Goal: Task Accomplishment & Management: Complete application form

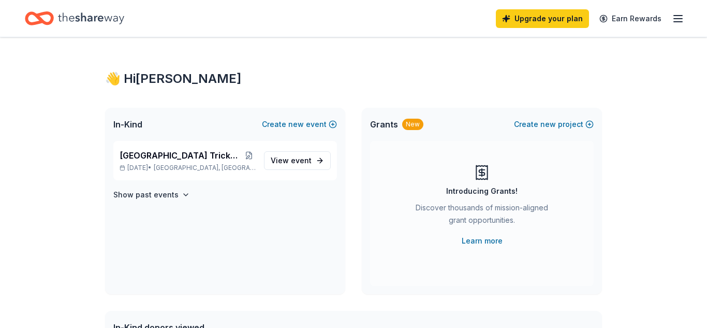
click at [678, 16] on line "button" at bounding box center [678, 16] width 8 height 0
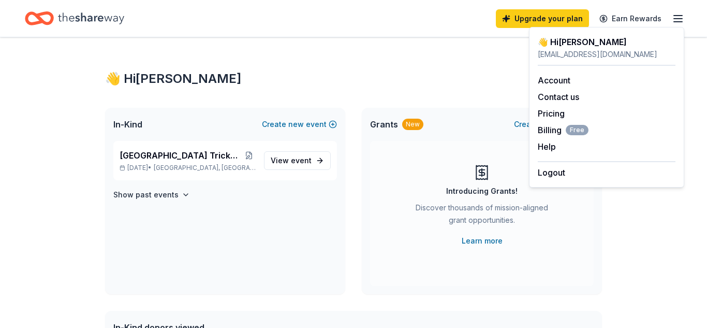
click at [616, 262] on div "👋 Hi [PERSON_NAME] In-Kind Create new event [GEOGRAPHIC_DATA] Tricky Tray Fundr…" at bounding box center [354, 329] width 530 height 584
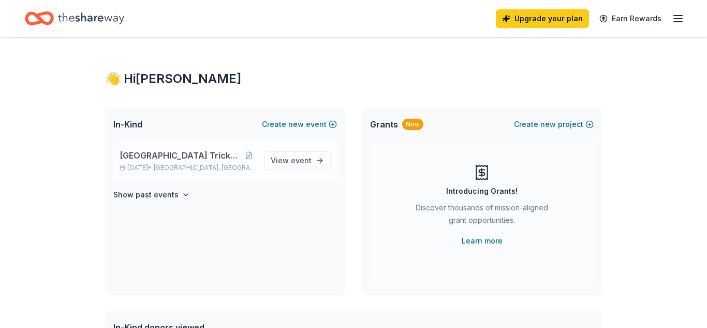
click at [207, 163] on div "Main Street Theatre Tricky Tray Fundraiser Nov 14, 2025 • Sayreville, NJ" at bounding box center [188, 160] width 136 height 23
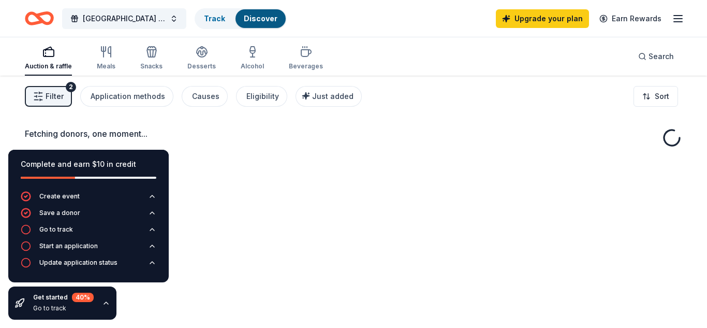
click at [297, 160] on div "Fetching donors, one moment..." at bounding box center [353, 240] width 707 height 328
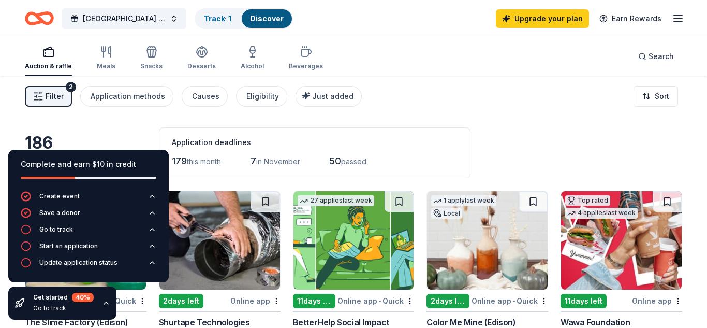
click at [681, 290] on div "Top rated 4 applies last week 11 days left Online app Wawa Foundation 4.8 Wawa …" at bounding box center [622, 278] width 122 height 175
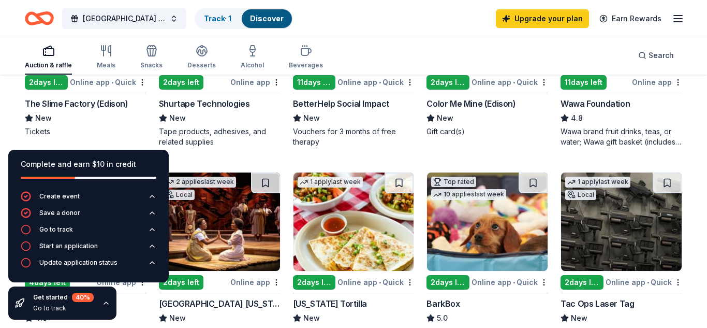
scroll to position [221, 0]
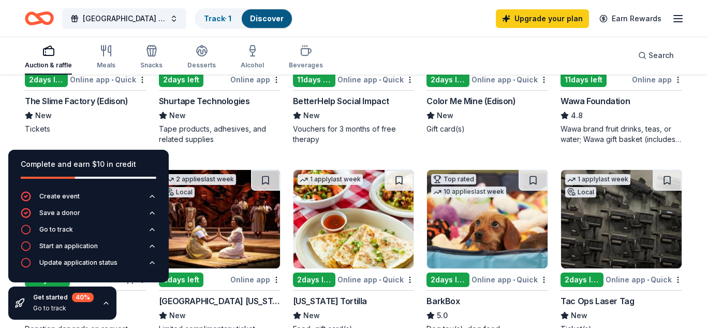
click at [109, 102] on div "The Slime Factory (Edison)" at bounding box center [77, 101] width 104 height 12
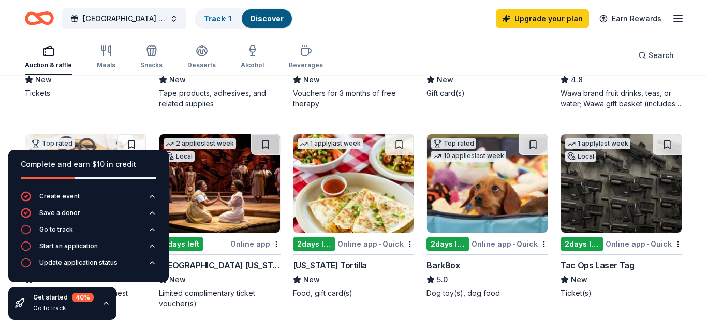
scroll to position [258, 0]
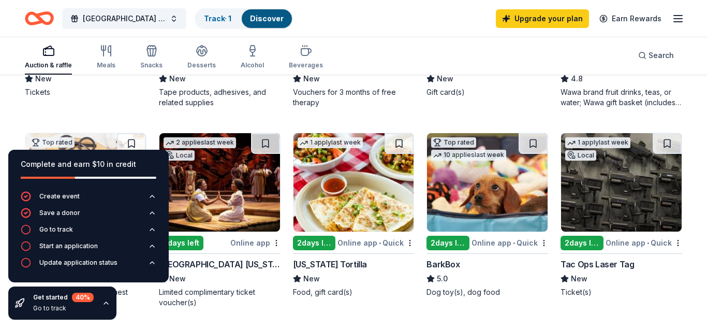
click at [616, 266] on div "Tac Ops Laser Tag" at bounding box center [598, 264] width 74 height 12
click at [451, 264] on div "BarkBox" at bounding box center [443, 264] width 33 height 12
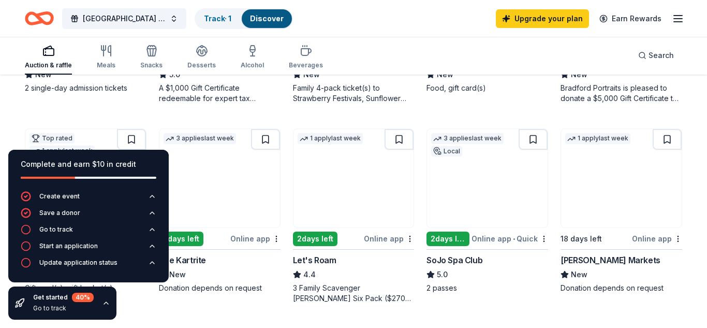
scroll to position [662, 0]
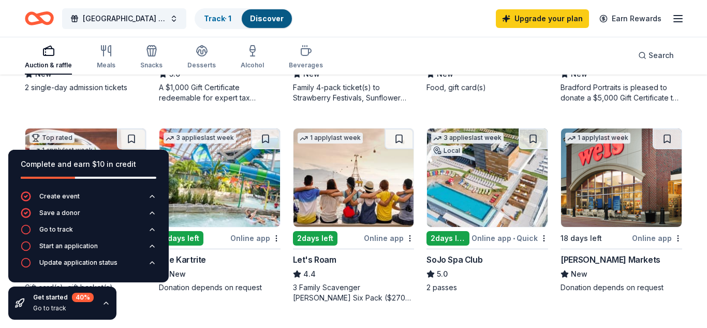
click at [468, 260] on div "SoJo Spa Club" at bounding box center [455, 259] width 56 height 12
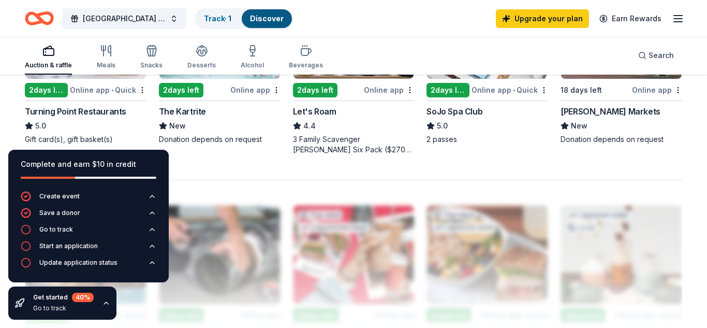
scroll to position [811, 0]
click at [191, 113] on div "The Kartrite" at bounding box center [182, 111] width 47 height 12
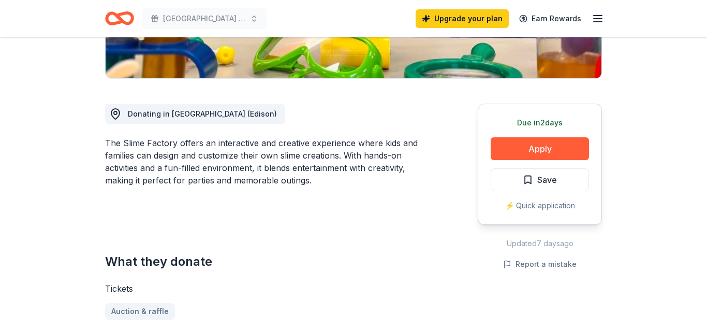
scroll to position [237, 0]
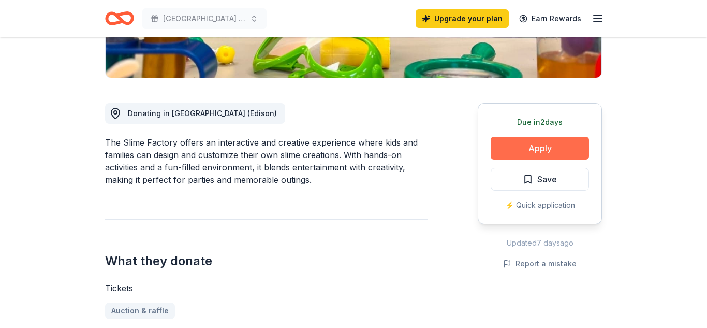
click at [558, 146] on button "Apply" at bounding box center [540, 148] width 98 height 23
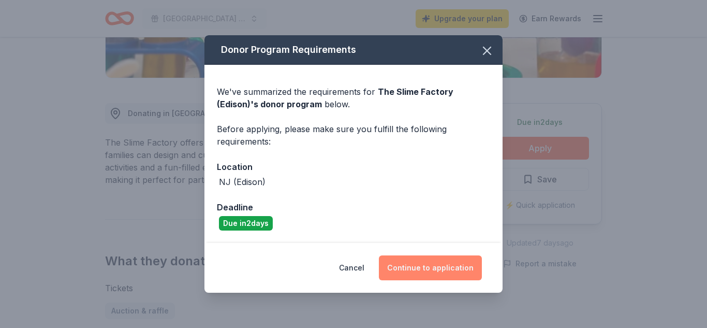
click at [456, 272] on button "Continue to application" at bounding box center [430, 267] width 103 height 25
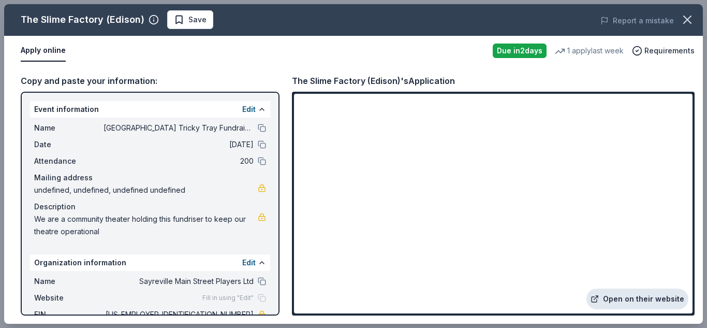
click at [646, 303] on link "Open on their website" at bounding box center [638, 298] width 102 height 21
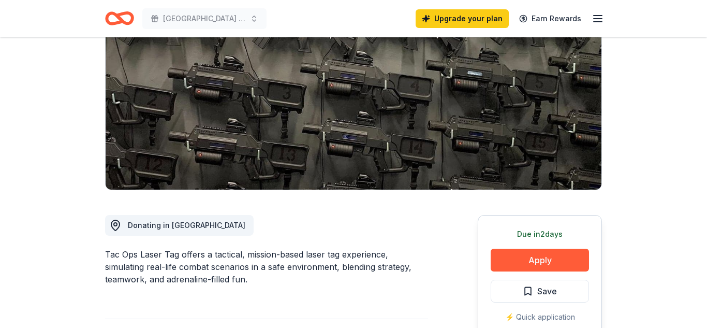
scroll to position [132, 0]
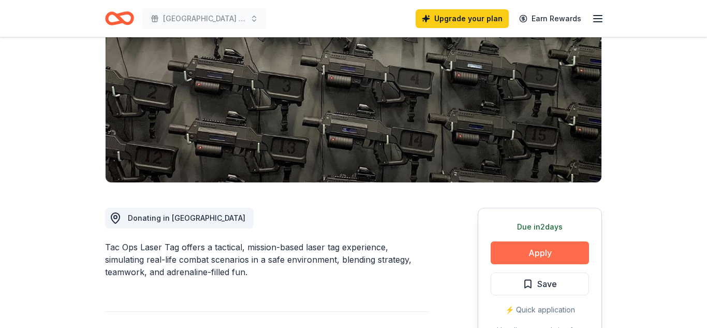
click at [567, 252] on button "Apply" at bounding box center [540, 252] width 98 height 23
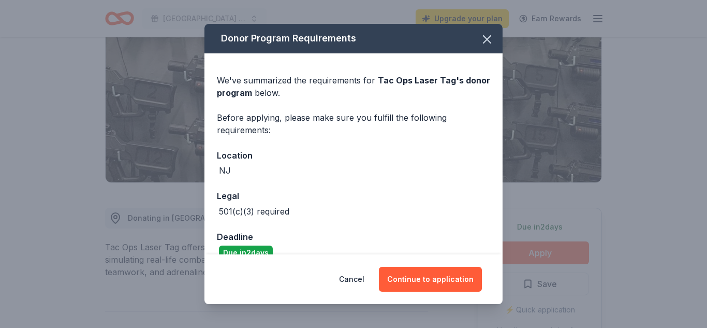
scroll to position [18, 0]
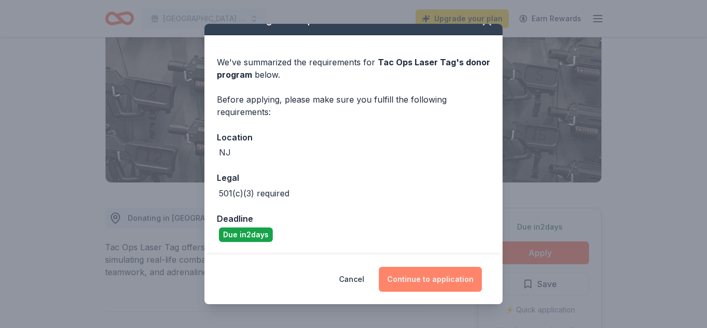
click at [442, 278] on button "Continue to application" at bounding box center [430, 279] width 103 height 25
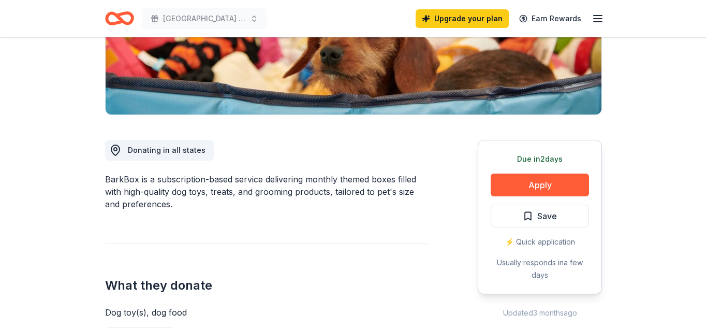
scroll to position [206, 0]
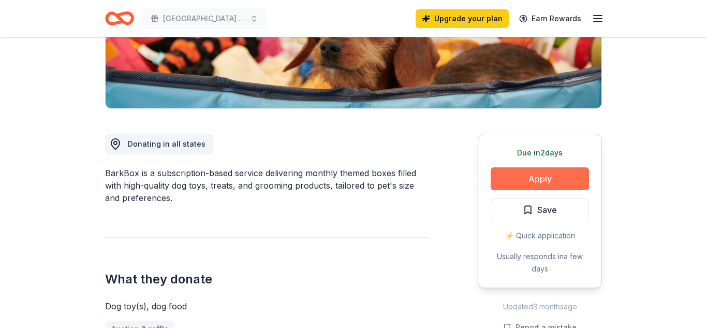
click at [570, 180] on button "Apply" at bounding box center [540, 178] width 98 height 23
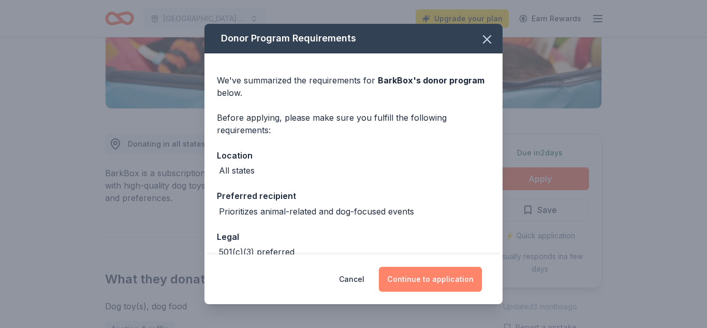
click at [454, 280] on button "Continue to application" at bounding box center [430, 279] width 103 height 25
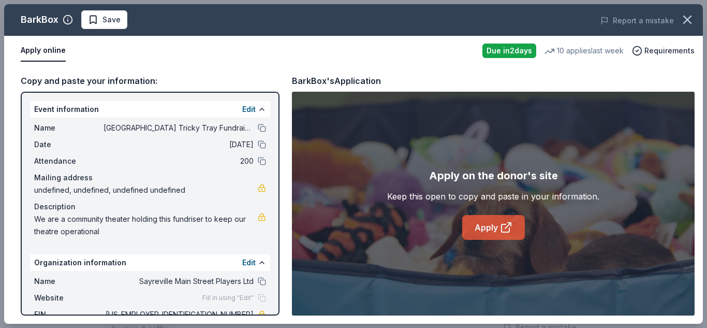
click at [489, 227] on link "Apply" at bounding box center [493, 227] width 63 height 25
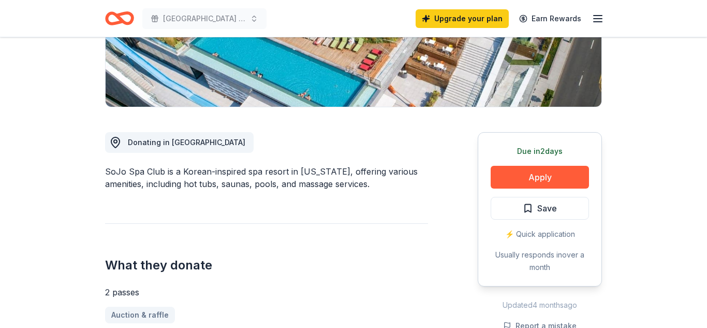
scroll to position [210, 0]
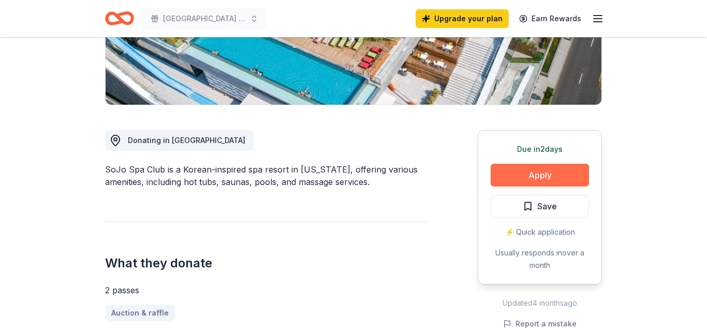
click at [561, 180] on button "Apply" at bounding box center [540, 175] width 98 height 23
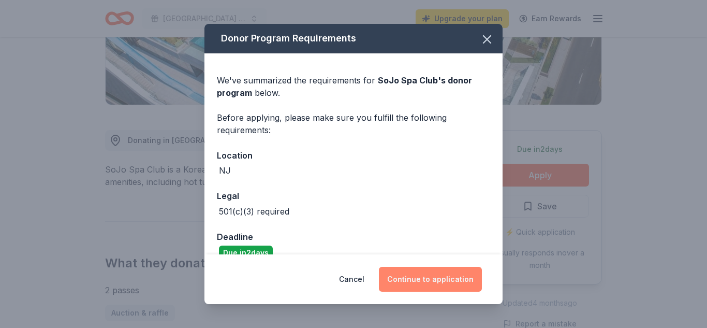
click at [452, 283] on button "Continue to application" at bounding box center [430, 279] width 103 height 25
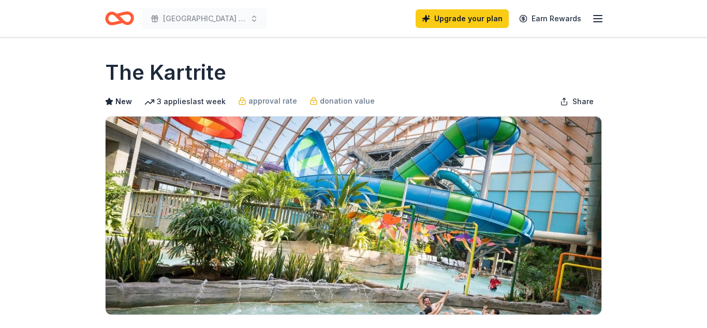
scroll to position [133, 0]
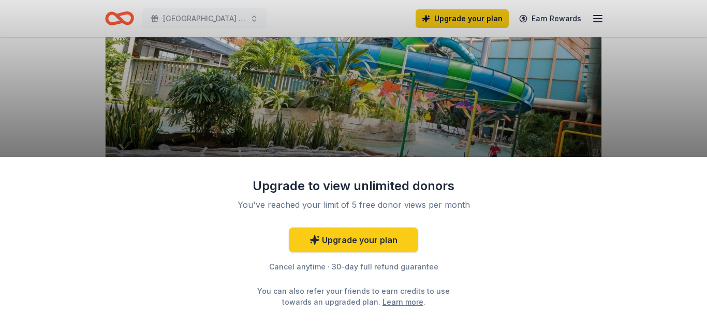
click at [567, 255] on div "Upgrade to view unlimited donors You've reached your limit of 5 free donor view…" at bounding box center [353, 242] width 707 height 171
